Goal: Find specific fact: Find specific fact

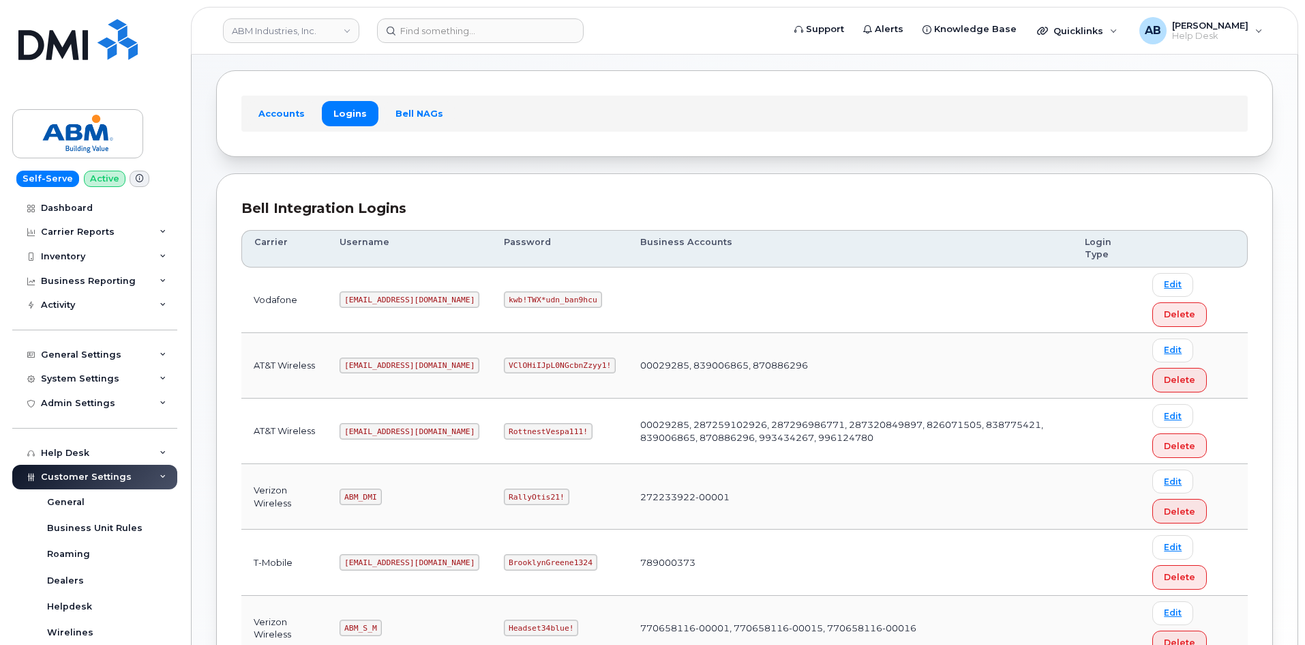
scroll to position [136, 0]
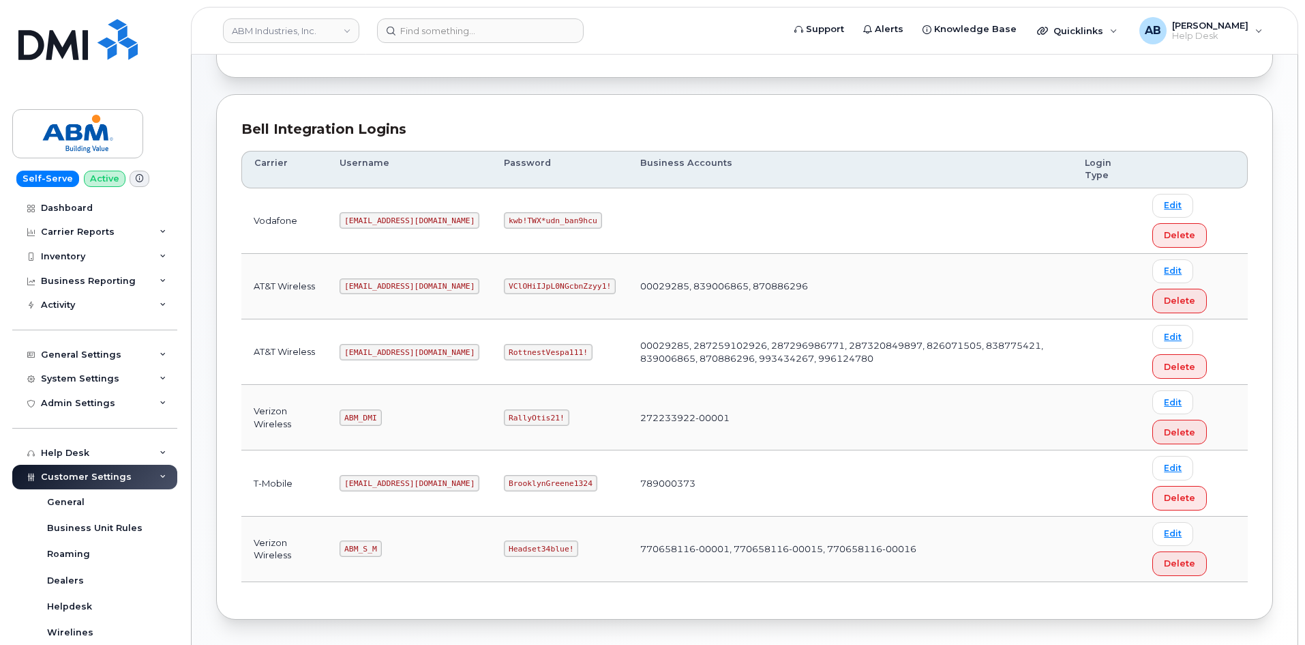
click at [366, 350] on code "[EMAIL_ADDRESS][DOMAIN_NAME]" at bounding box center [410, 352] width 140 height 16
copy code "[EMAIL_ADDRESS][DOMAIN_NAME]"
click at [504, 349] on code "RottnestVespa111!" at bounding box center [548, 352] width 89 height 16
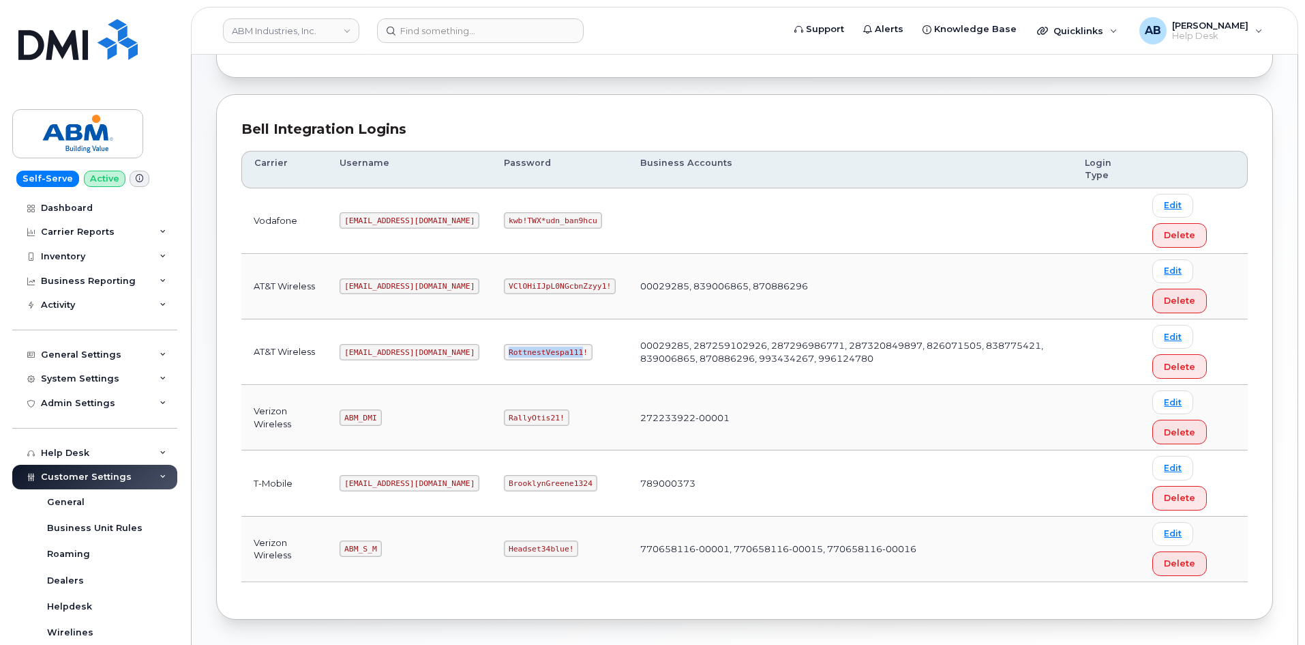
click at [504, 350] on code "RottnestVespa111!" at bounding box center [548, 352] width 89 height 16
click at [504, 351] on code "RottnestVespa111!" at bounding box center [548, 352] width 89 height 16
